Goal: Complete application form

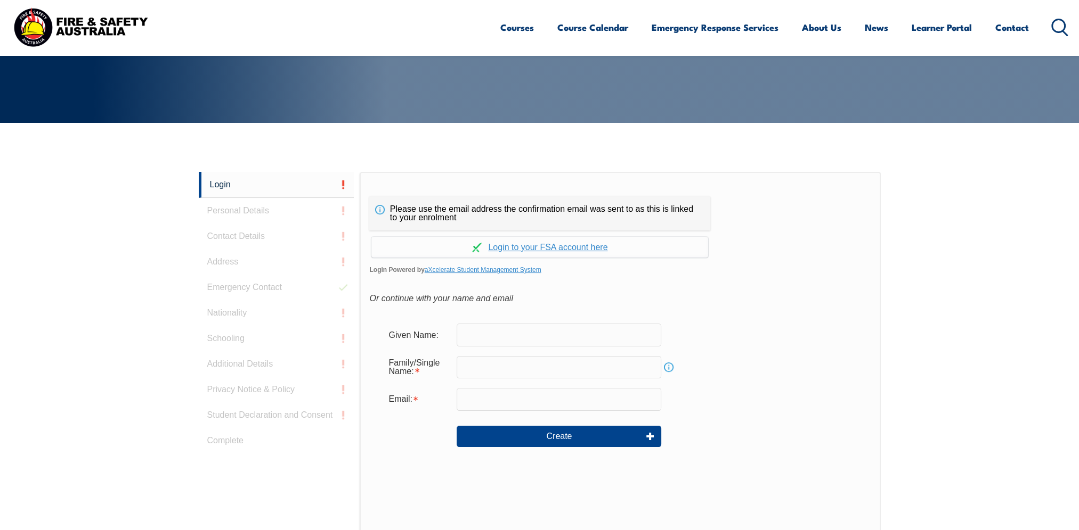
scroll to position [283, 0]
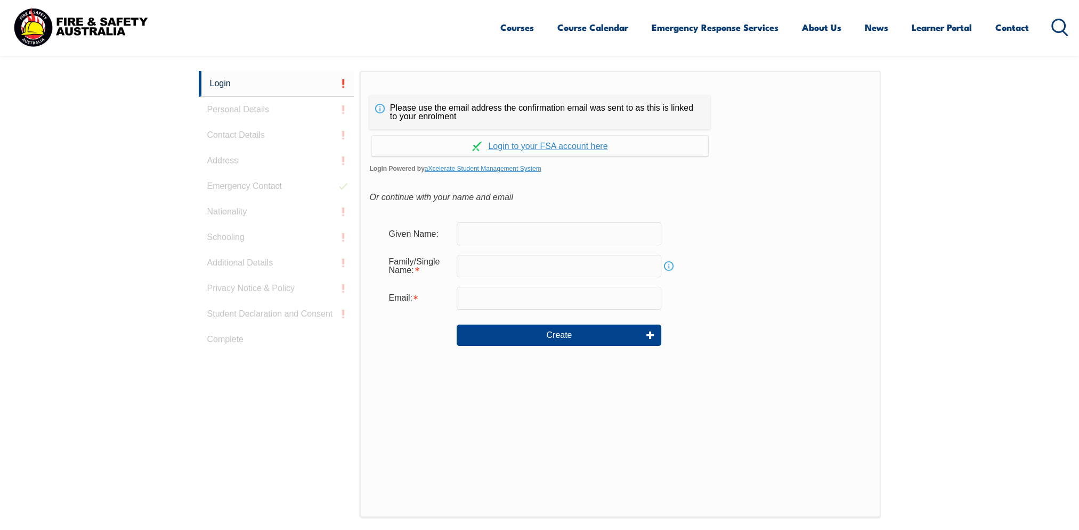
click at [504, 233] on input "text" at bounding box center [558, 234] width 205 height 22
type input "[PERSON_NAME]"
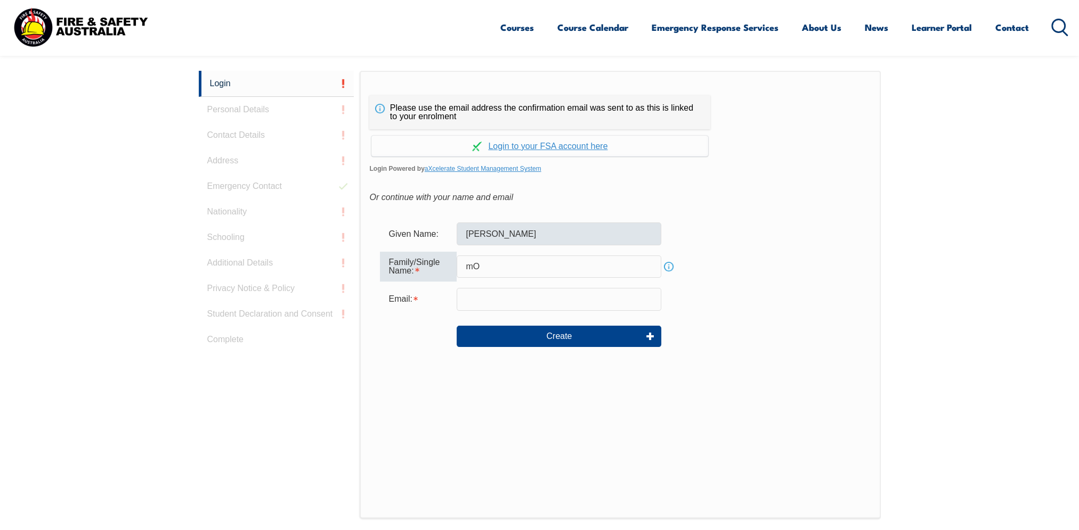
type input "m"
type input "[PERSON_NAME]"
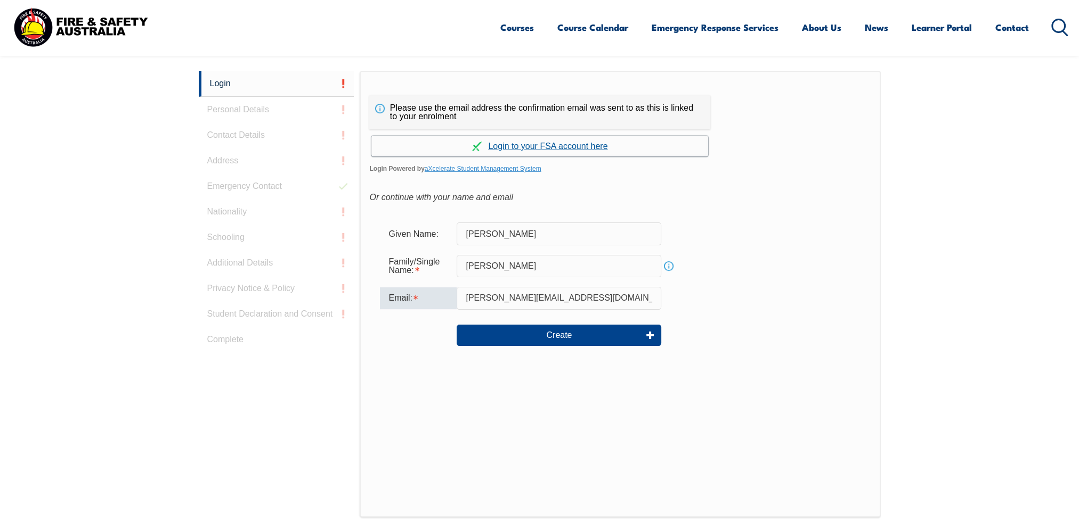
type input "[PERSON_NAME][EMAIL_ADDRESS][DOMAIN_NAME]"
click at [560, 145] on link "Continue with aXcelerate" at bounding box center [539, 146] width 337 height 21
